Goal: Information Seeking & Learning: Learn about a topic

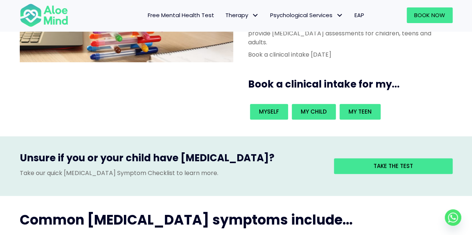
scroll to position [149, 0]
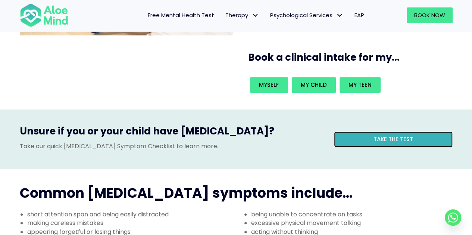
click at [384, 132] on link "Take the test" at bounding box center [393, 140] width 119 height 16
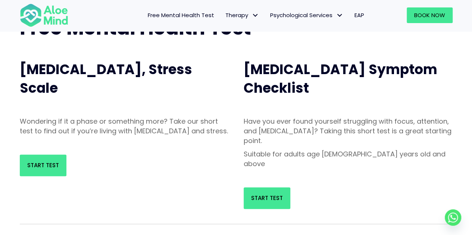
scroll to position [75, 0]
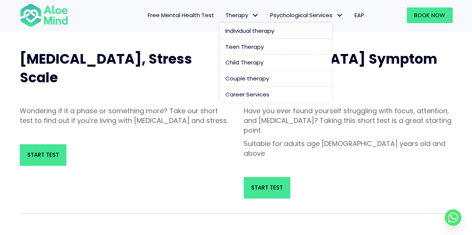
click at [238, 31] on span "Individual therapy" at bounding box center [249, 31] width 49 height 8
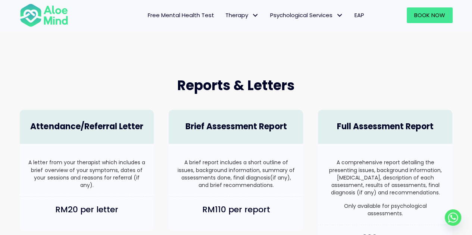
scroll to position [410, 0]
